Goal: Task Accomplishment & Management: Manage account settings

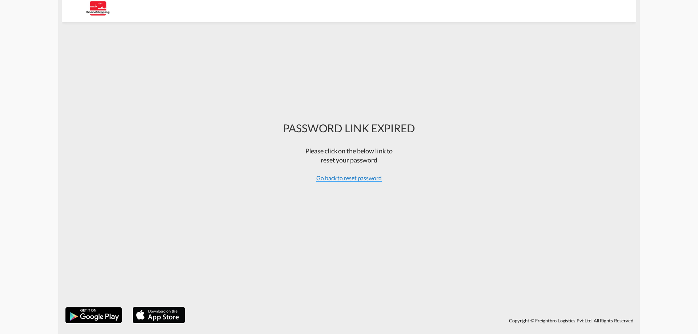
click at [349, 178] on span "Go back to reset password" at bounding box center [348, 177] width 65 height 7
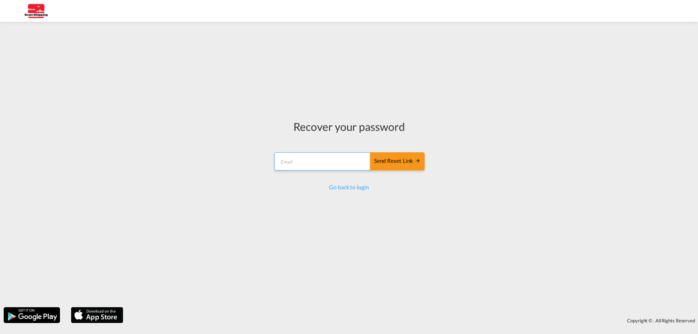
click at [281, 163] on input "email" at bounding box center [322, 161] width 96 height 18
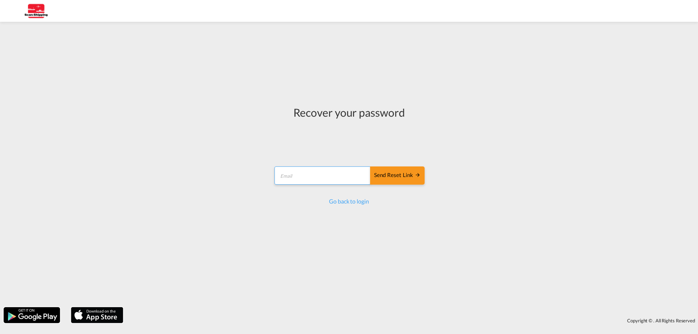
type input "[EMAIL_ADDRESS][DOMAIN_NAME]"
click at [392, 172] on div "Send reset link" at bounding box center [397, 175] width 47 height 8
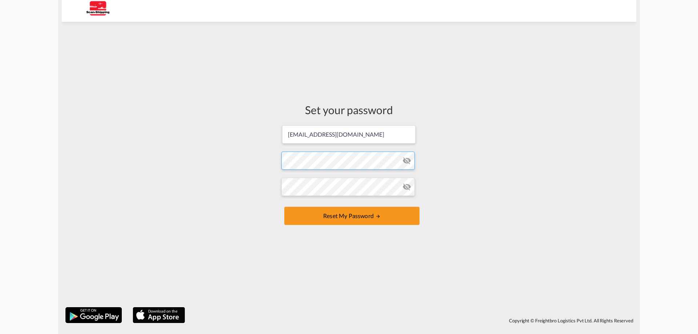
click at [335, 158] on form "[EMAIL_ADDRESS][DOMAIN_NAME] Password must contain the following: A special cha…" at bounding box center [348, 176] width 135 height 102
click at [406, 143] on form "[EMAIL_ADDRESS][DOMAIN_NAME] Password must contain the following: A special cha…" at bounding box center [348, 176] width 135 height 102
click at [408, 159] on md-icon "icon-eye-off" at bounding box center [406, 160] width 9 height 9
click at [380, 215] on md-icon "UPDATE MY PASSWORD" at bounding box center [377, 216] width 5 height 5
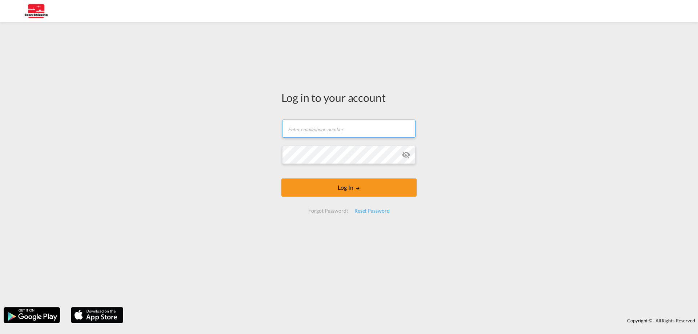
type input "[EMAIL_ADDRESS][DOMAIN_NAME]"
click at [409, 157] on md-icon "icon-eye-off" at bounding box center [405, 154] width 9 height 9
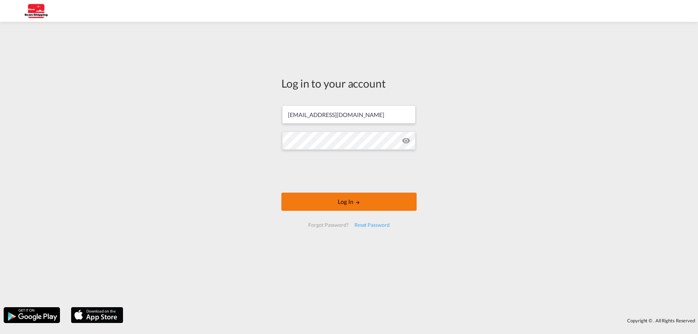
click at [326, 202] on button "Log In" at bounding box center [348, 202] width 135 height 18
